Goal: Transaction & Acquisition: Purchase product/service

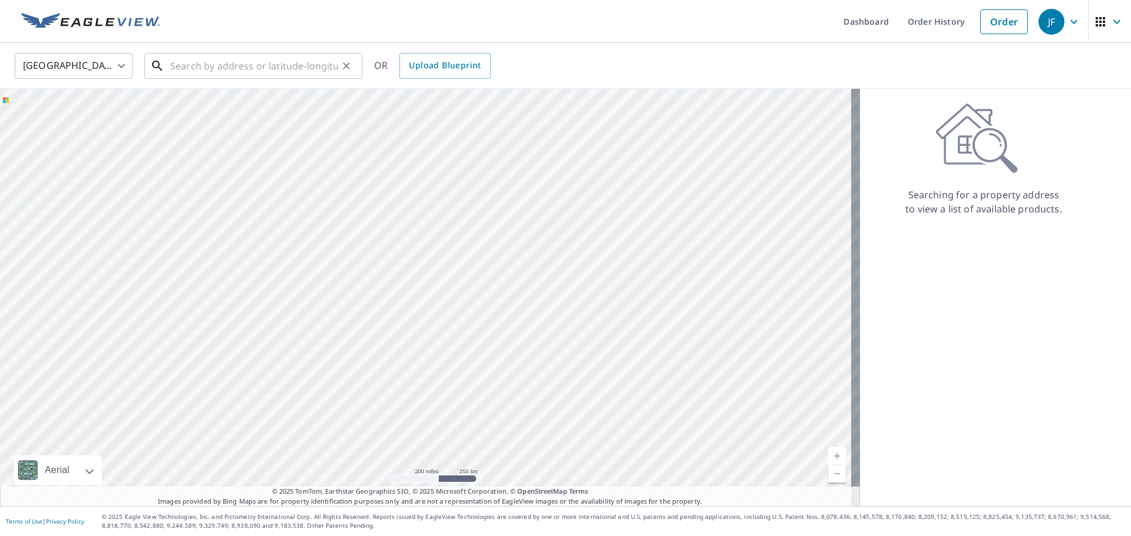
paste input "46 [PERSON_NAME]"
click at [296, 69] on input "46 [PERSON_NAME]" at bounding box center [254, 65] width 168 height 33
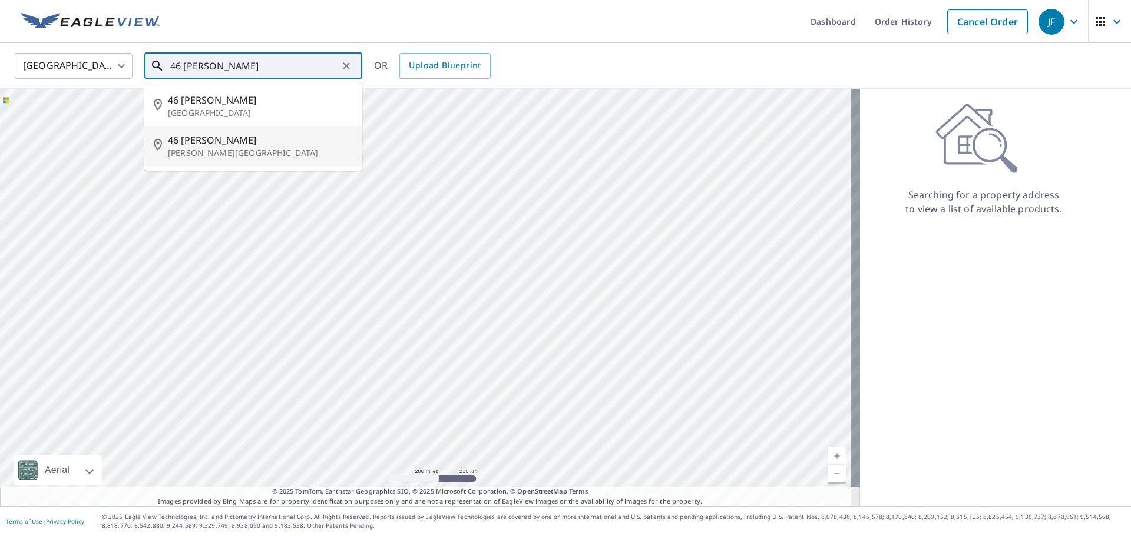
click at [283, 152] on p "[PERSON_NAME][GEOGRAPHIC_DATA]" at bounding box center [260, 153] width 185 height 12
type input "[STREET_ADDRESS][PERSON_NAME][PERSON_NAME]"
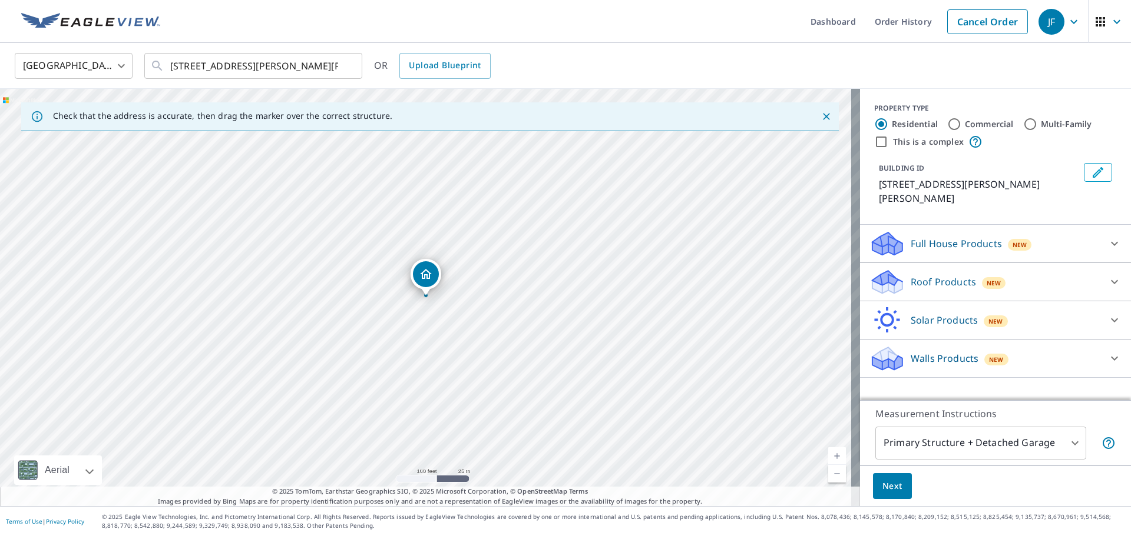
click at [950, 275] on p "Roof Products" at bounding box center [942, 282] width 65 height 14
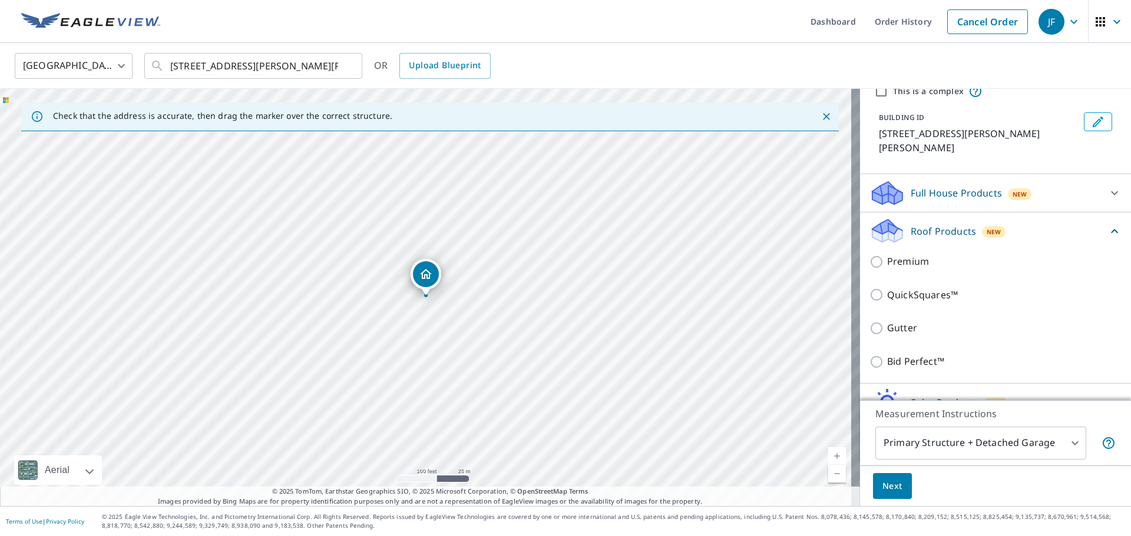
scroll to position [97, 0]
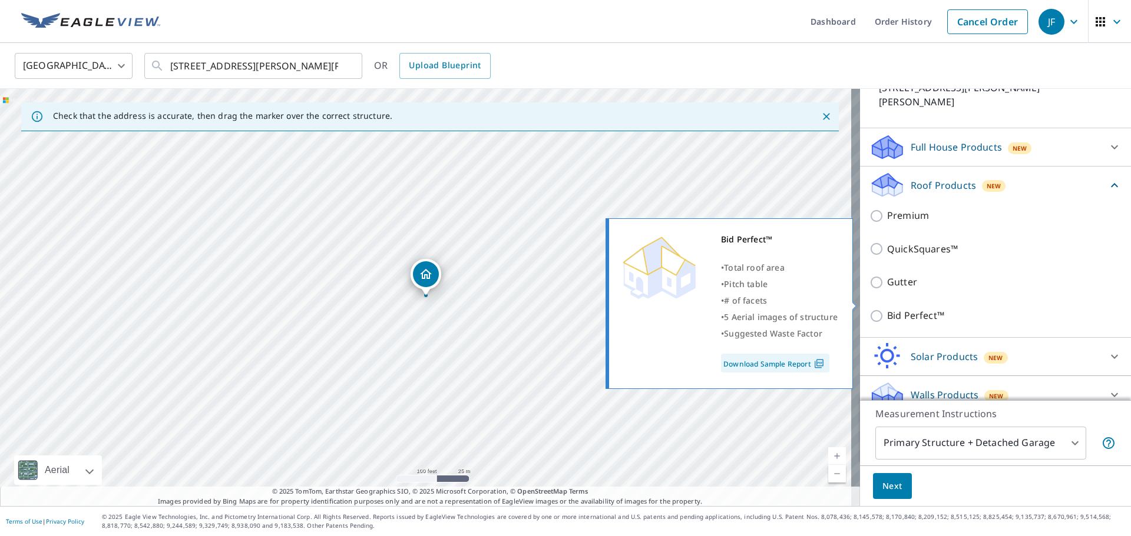
click at [926, 309] on p "Bid Perfect™" at bounding box center [915, 316] width 57 height 15
click at [887, 309] on input "Bid Perfect™" at bounding box center [878, 316] width 18 height 14
checkbox input "true"
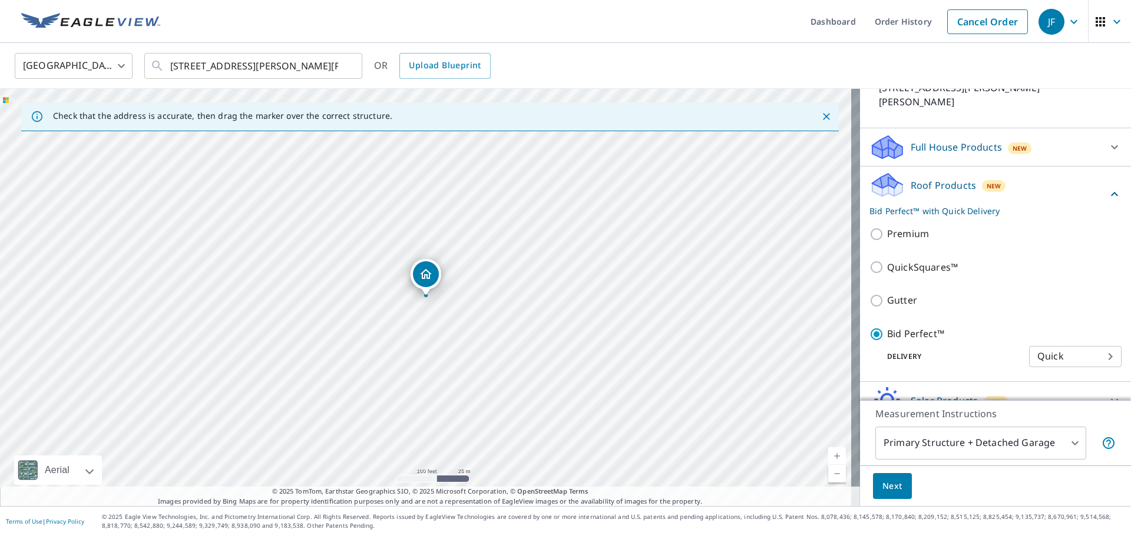
click at [959, 446] on body "JF JF Dashboard Order History Cancel Order JF [GEOGRAPHIC_DATA] [GEOGRAPHIC_DAT…" at bounding box center [565, 268] width 1131 height 536
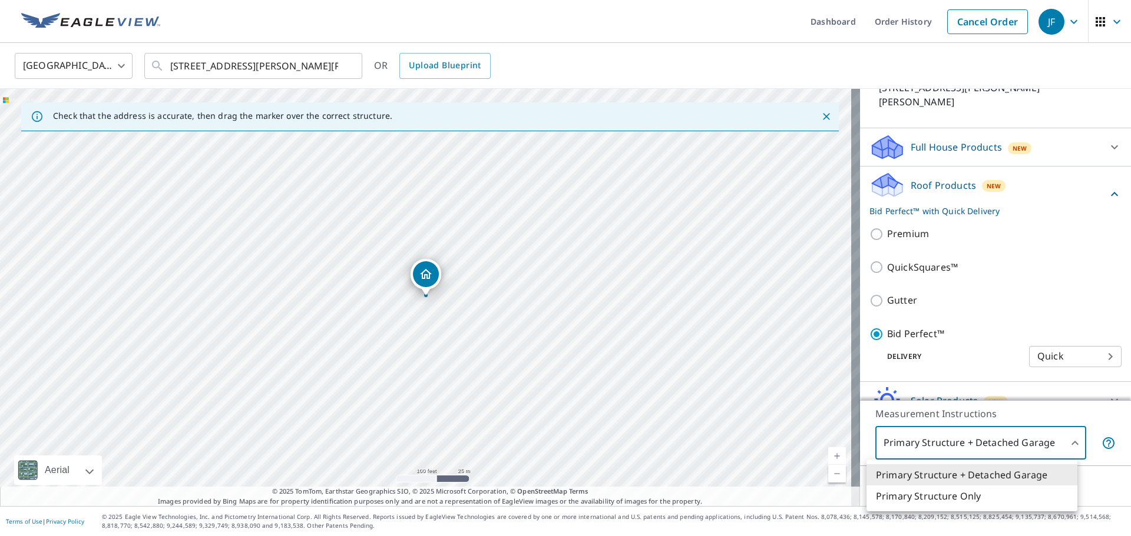
click at [945, 496] on li "Primary Structure Only" at bounding box center [971, 496] width 211 height 21
type input "2"
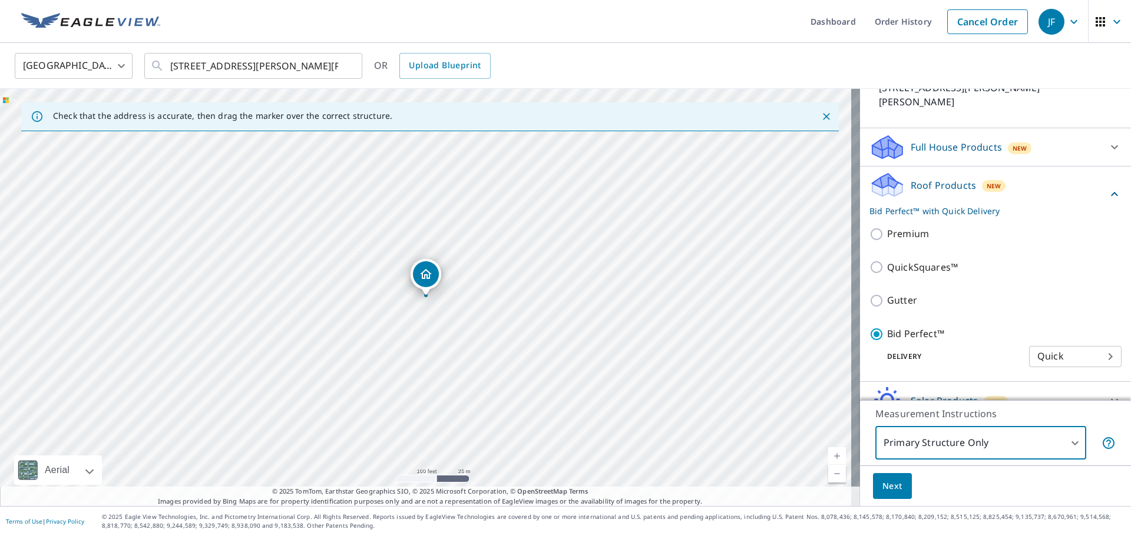
click at [889, 495] on button "Next" at bounding box center [892, 486] width 39 height 26
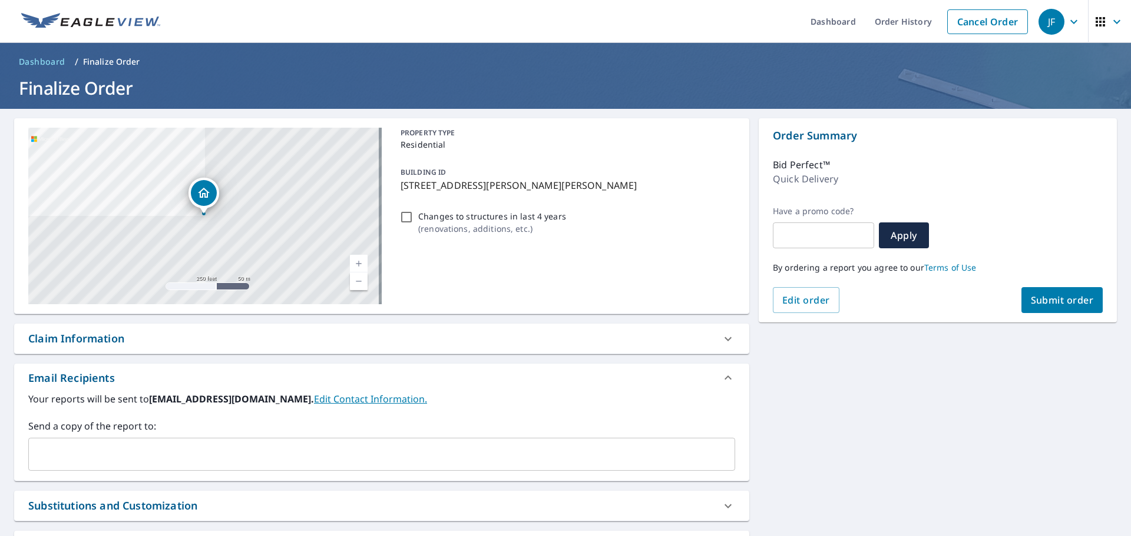
click at [117, 441] on div "​" at bounding box center [381, 454] width 707 height 33
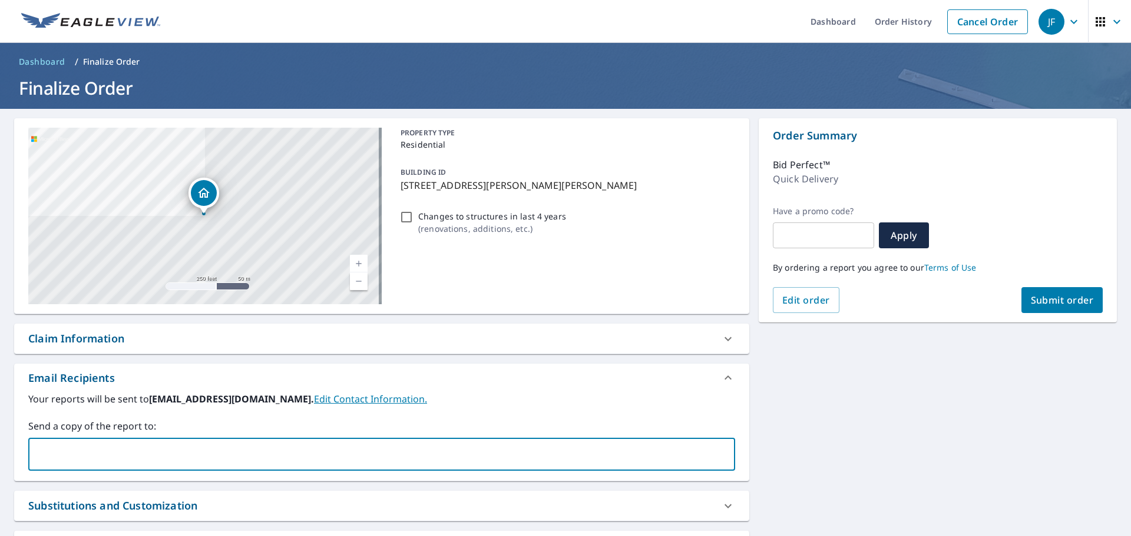
type input "d"
type input "[EMAIL_ADDRESS][DOMAIN_NAME]"
click at [867, 395] on div "[STREET_ADDRESS][PERSON_NAME][PERSON_NAME] Aerial Road A standard road map Aeri…" at bounding box center [565, 362] width 1131 height 507
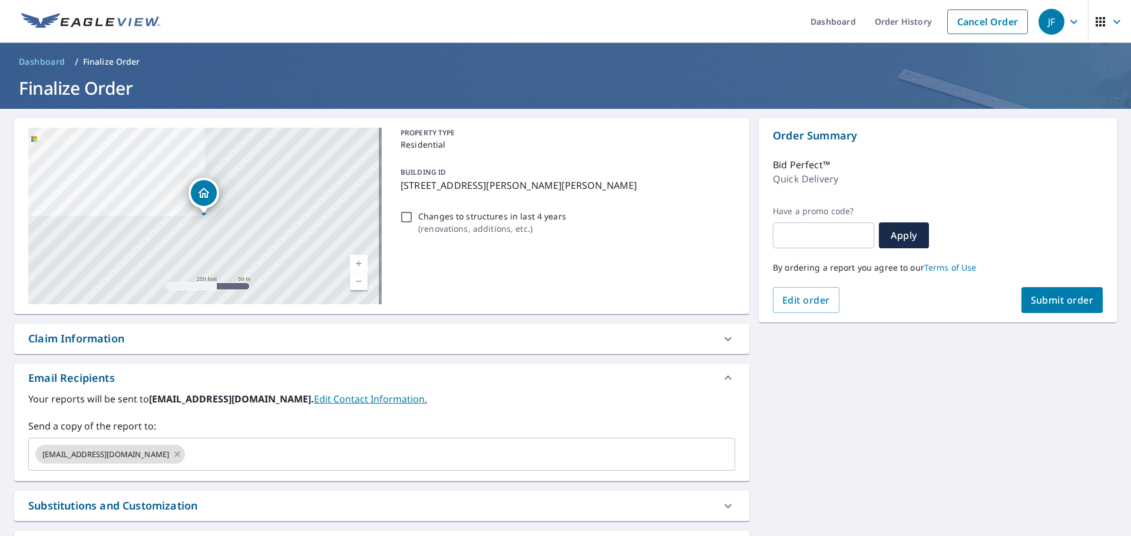
click at [1042, 298] on span "Submit order" at bounding box center [1061, 300] width 63 height 13
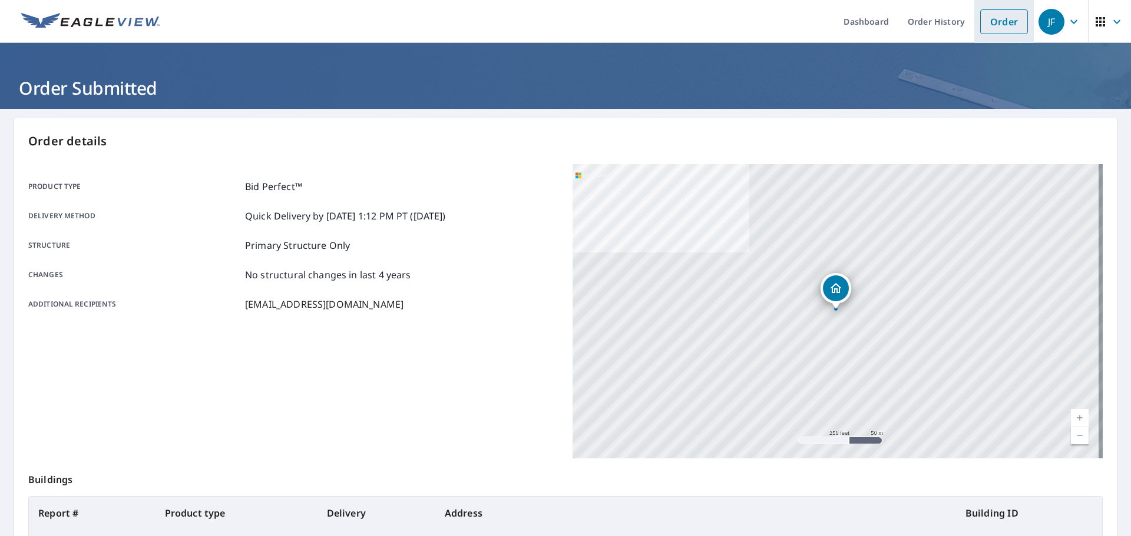
click at [1009, 13] on link "Order" at bounding box center [1004, 21] width 48 height 25
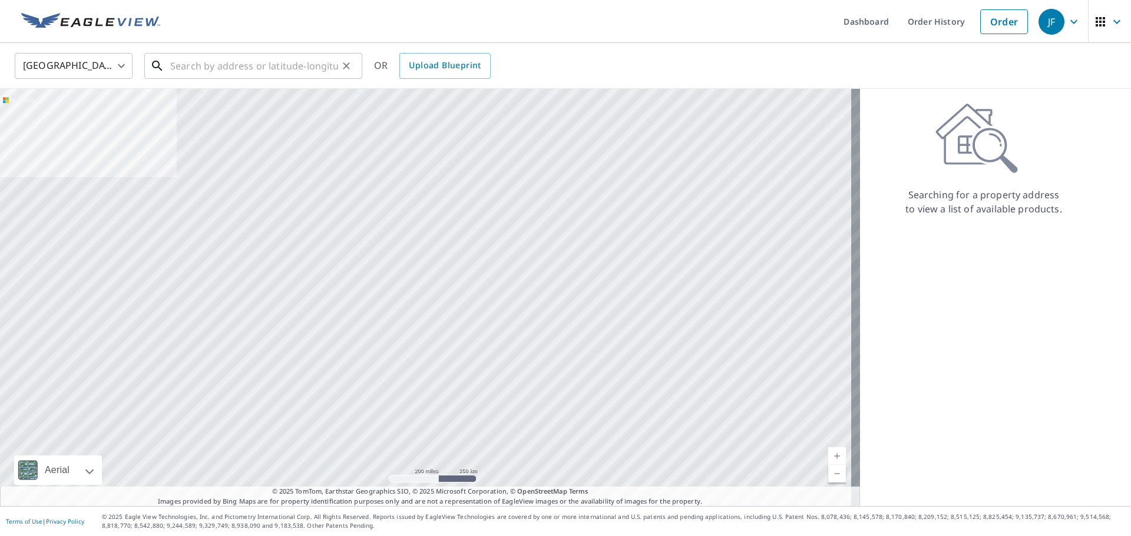
click at [297, 67] on input "text" at bounding box center [254, 65] width 168 height 33
paste input "[STREET_ADDRESS]"
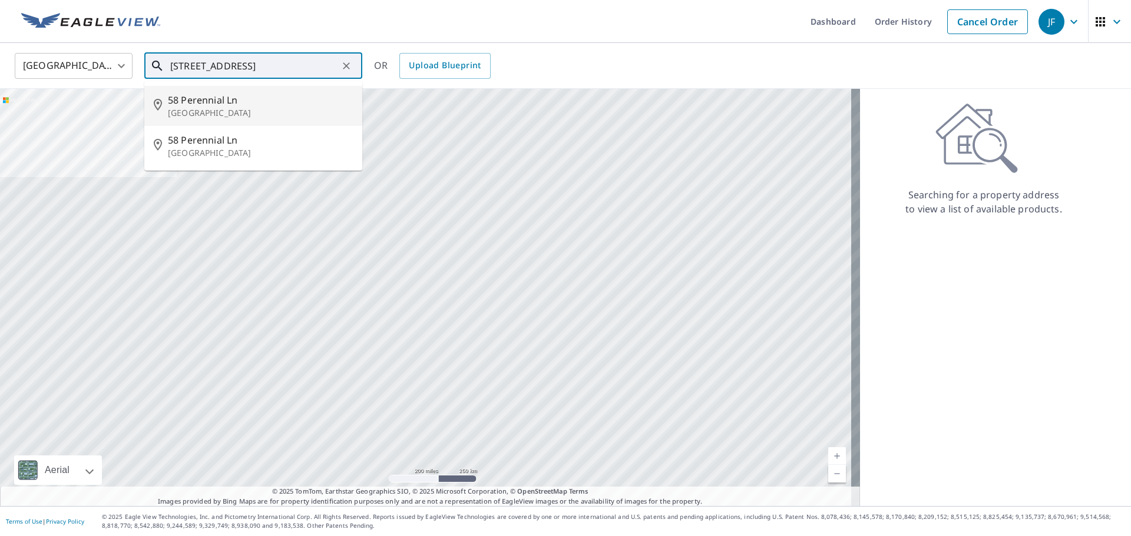
click at [273, 107] on p "[GEOGRAPHIC_DATA]" at bounding box center [260, 113] width 185 height 12
type input "[STREET_ADDRESS]"
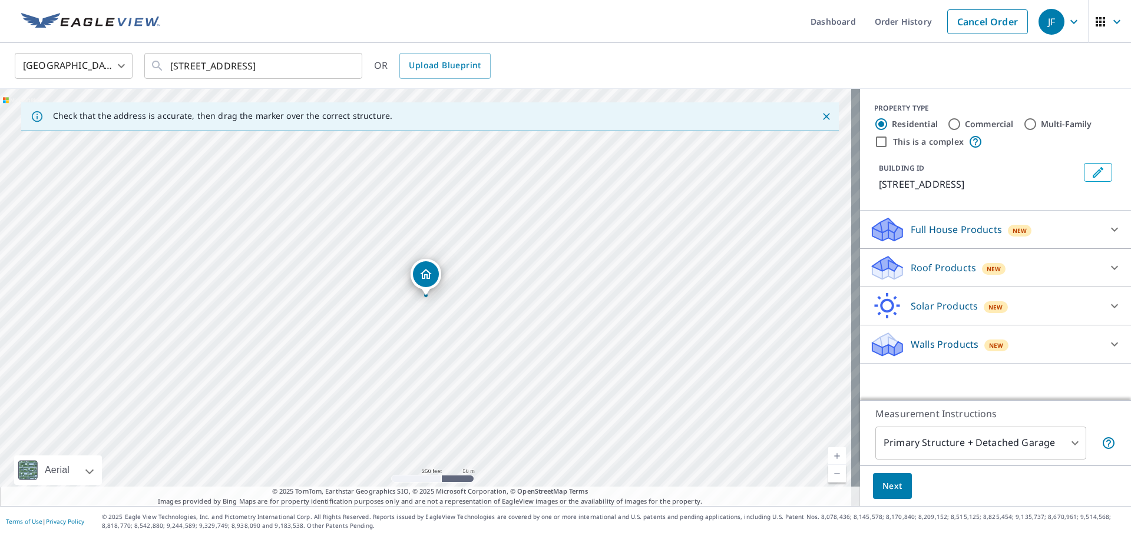
click at [937, 267] on p "Roof Products" at bounding box center [942, 268] width 65 height 14
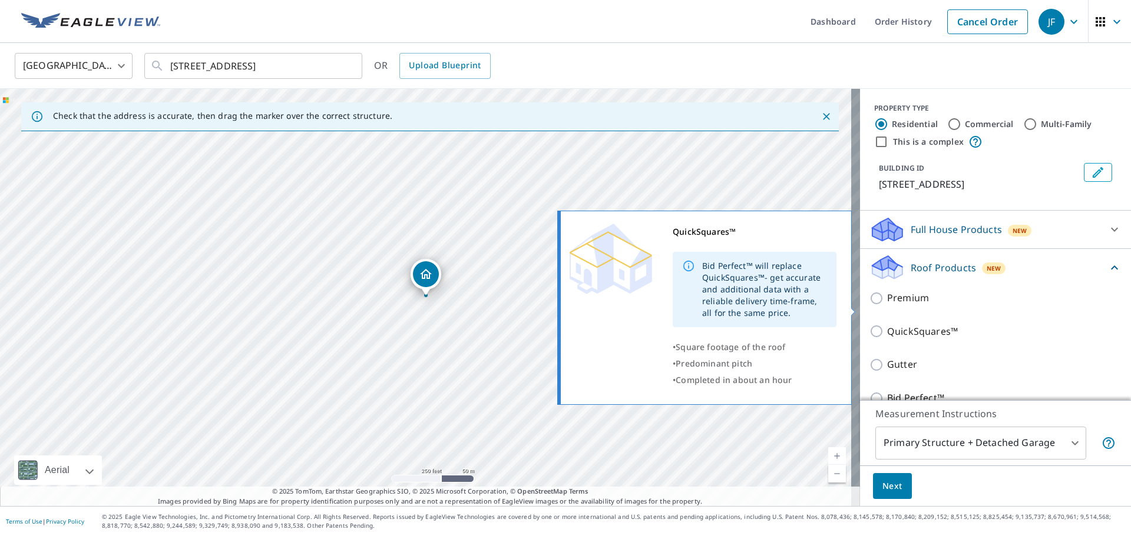
scroll to position [97, 0]
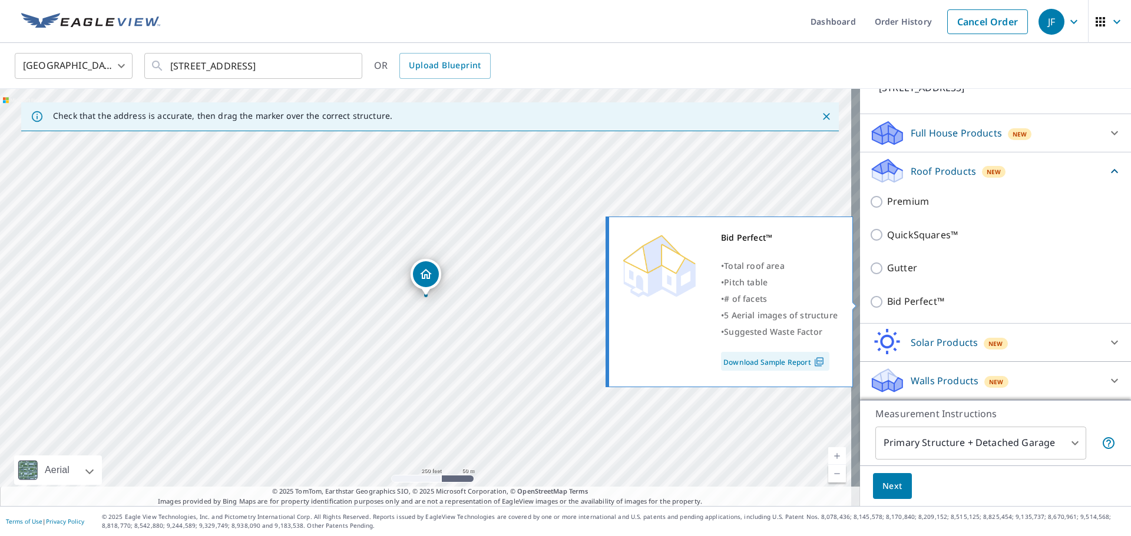
click at [910, 302] on p "Bid Perfect™" at bounding box center [915, 301] width 57 height 15
click at [887, 302] on input "Bid Perfect™" at bounding box center [878, 302] width 18 height 14
checkbox input "true"
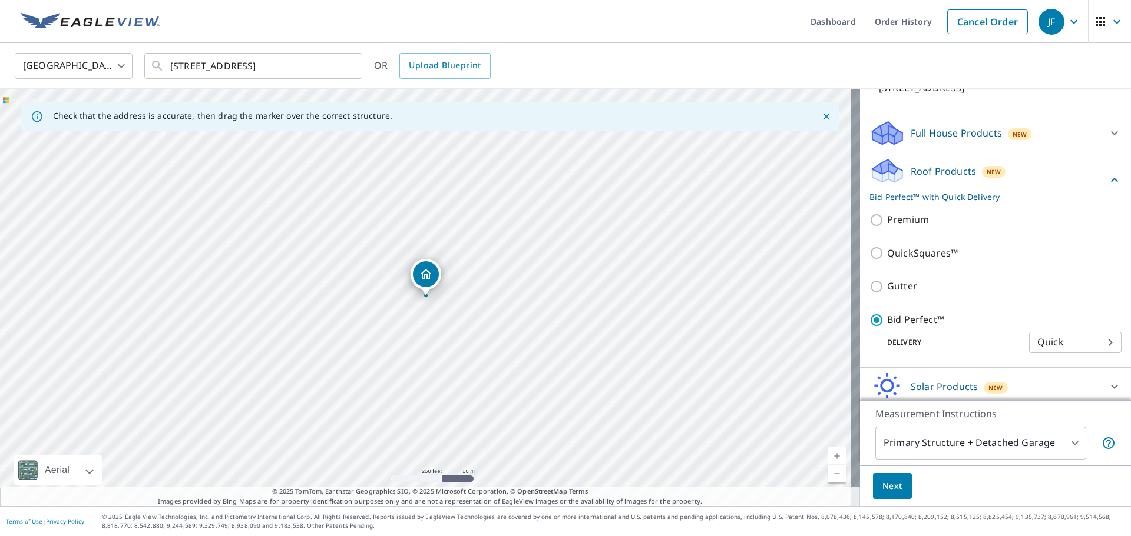
click at [937, 441] on body "JF JF Dashboard Order History Cancel Order JF [GEOGRAPHIC_DATA] [GEOGRAPHIC_DAT…" at bounding box center [565, 268] width 1131 height 536
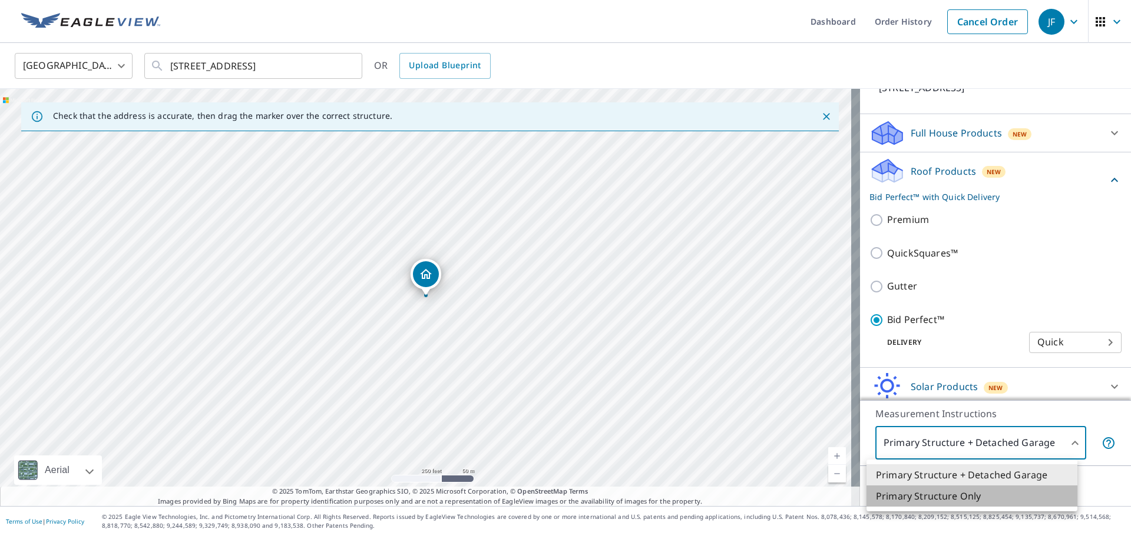
click at [929, 495] on li "Primary Structure Only" at bounding box center [971, 496] width 211 height 21
type input "2"
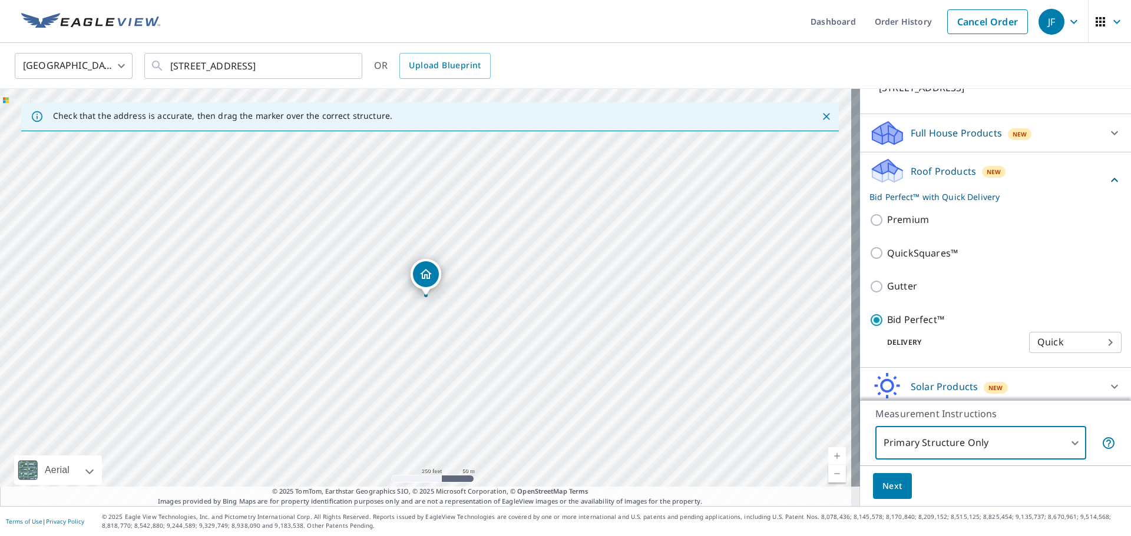
click at [882, 491] on span "Next" at bounding box center [892, 486] width 20 height 15
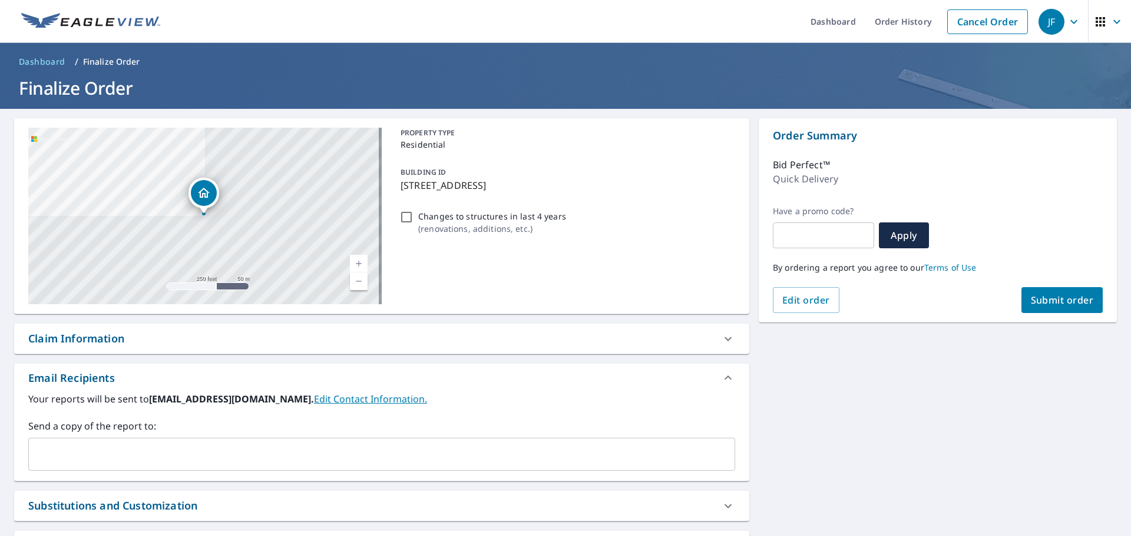
click at [212, 449] on input "text" at bounding box center [373, 454] width 678 height 22
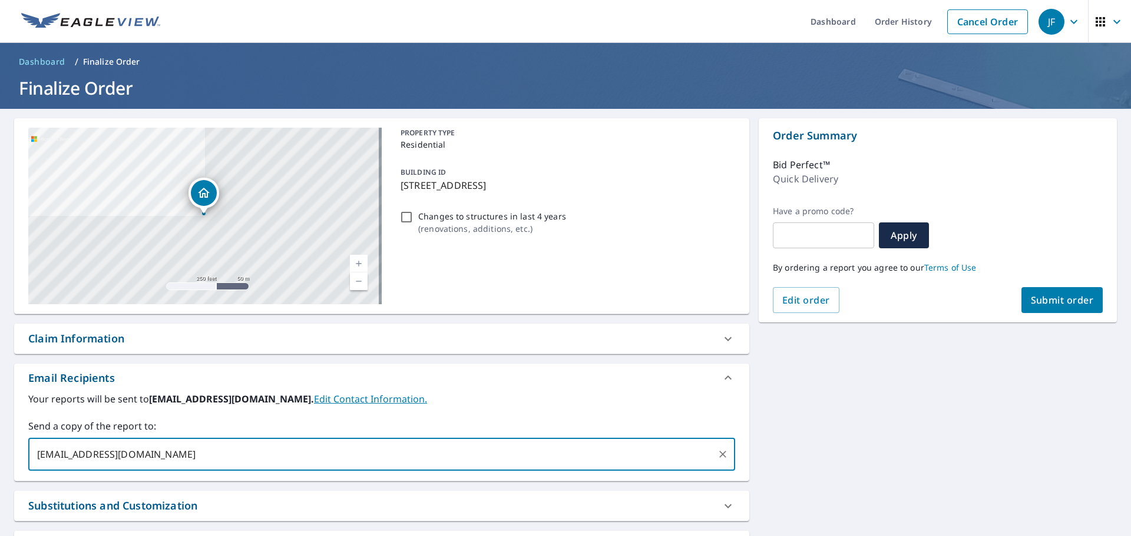
type input "[EMAIL_ADDRESS][DOMAIN_NAME]"
click at [1057, 306] on span "Submit order" at bounding box center [1061, 300] width 63 height 13
